Goal: Download file/media

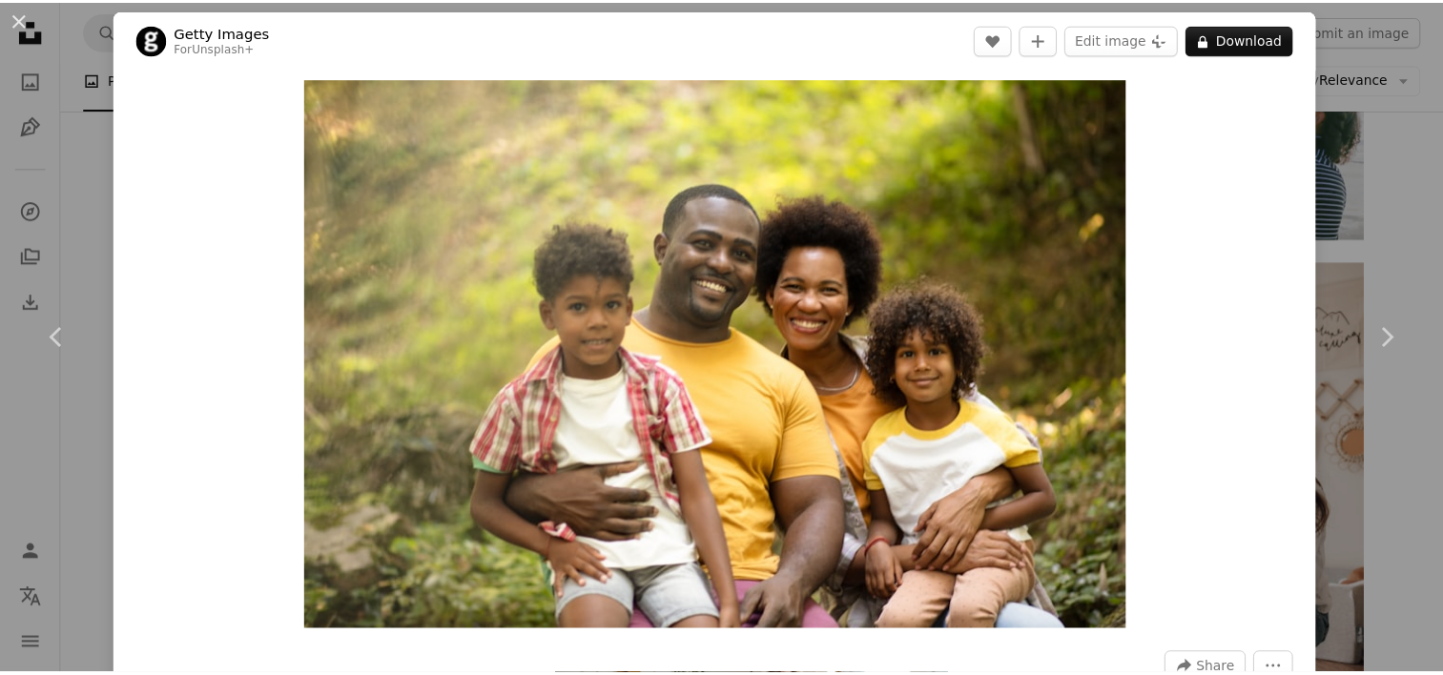
scroll to position [12, 0]
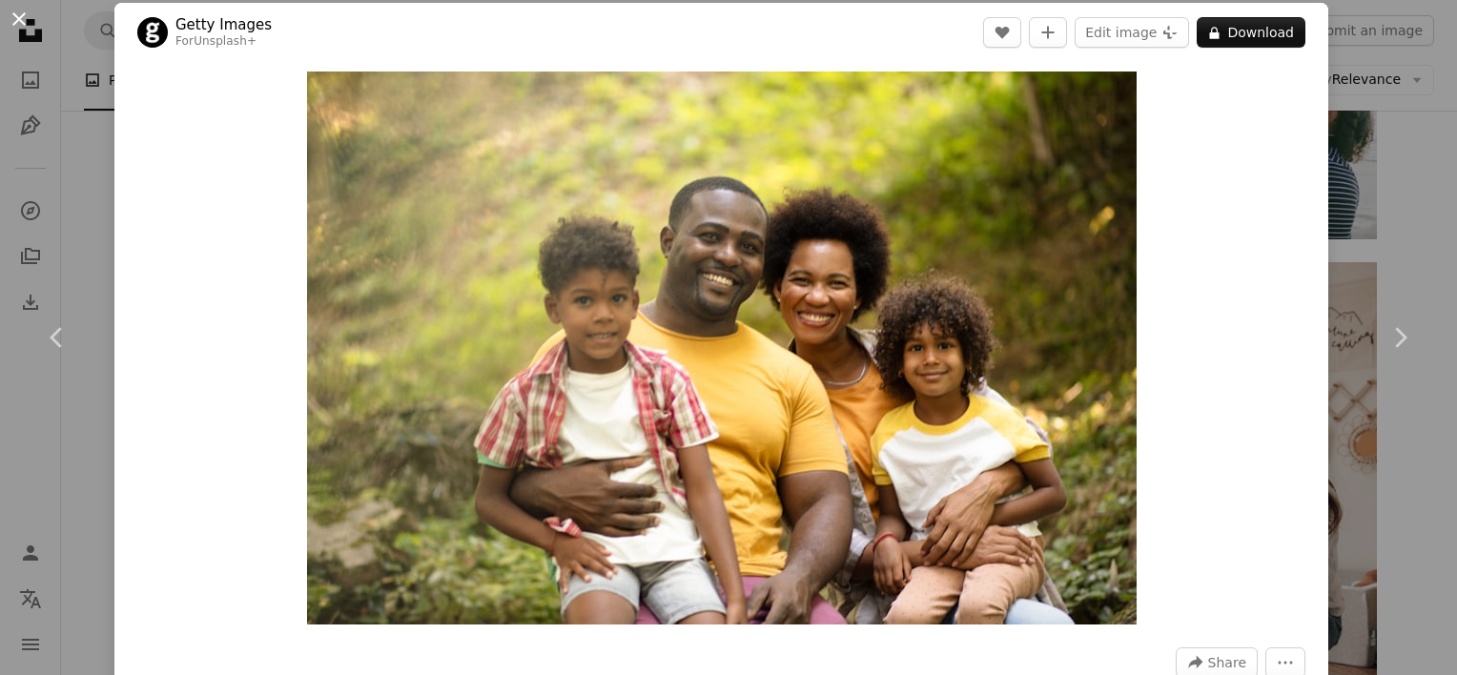
click at [15, 23] on button "An X shape" at bounding box center [19, 19] width 23 height 23
click at [18, 17] on icon "Unsplash logo Unsplash Home" at bounding box center [30, 30] width 38 height 38
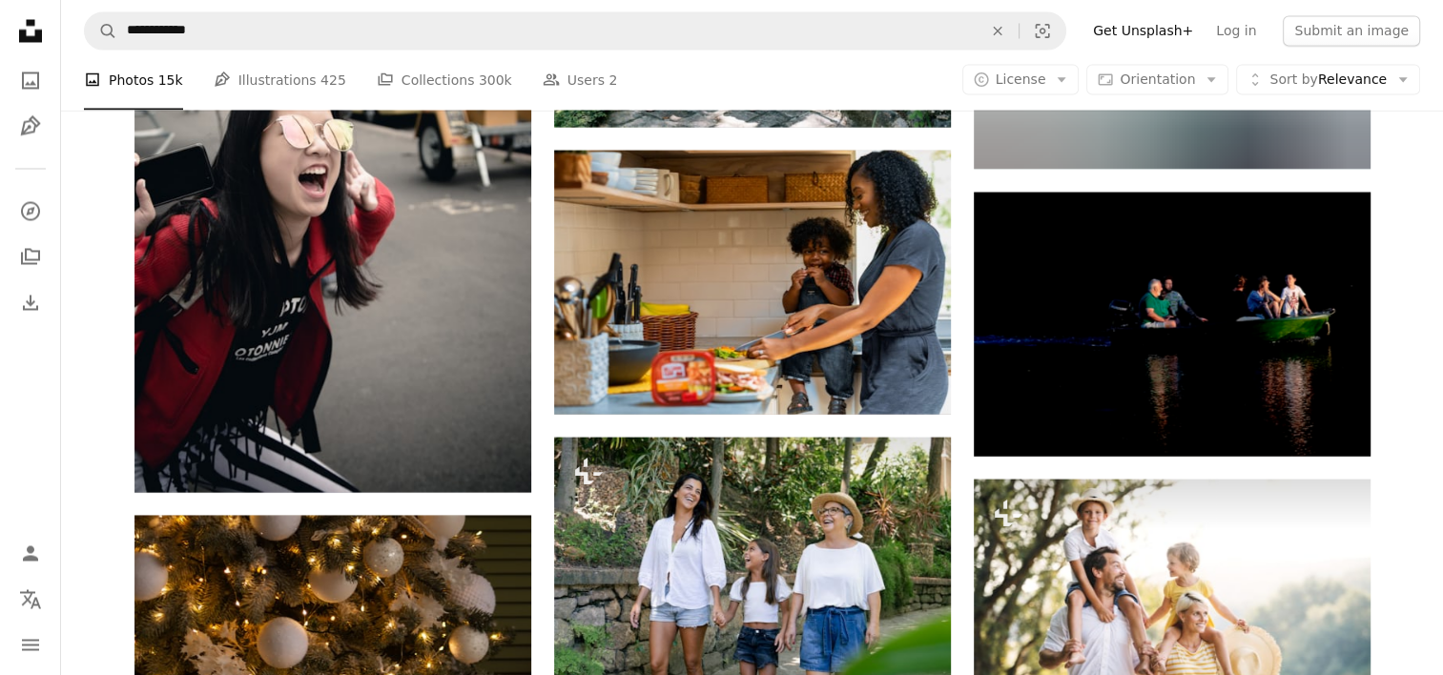
scroll to position [46943, 0]
